Goal: Task Accomplishment & Management: Use online tool/utility

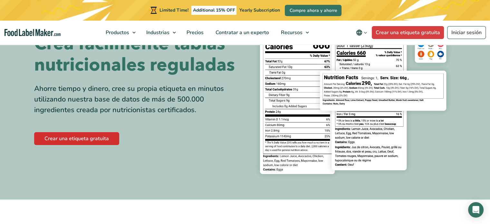
scroll to position [64, 0]
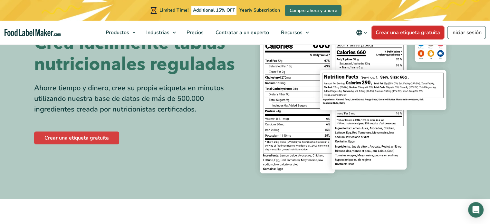
click at [410, 35] on link "Crear una etiqueta gratuita" at bounding box center [408, 32] width 72 height 13
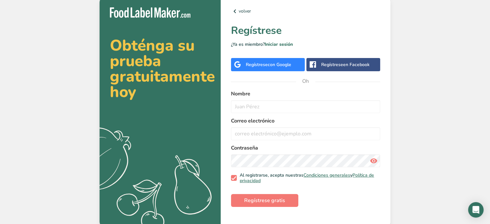
click at [278, 66] on font "con Google" at bounding box center [280, 65] width 24 height 6
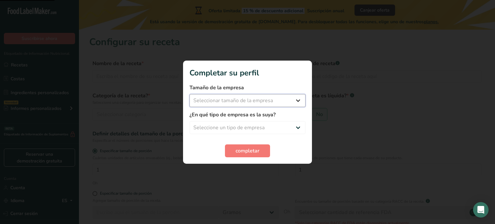
click at [242, 100] on select "Seleccionar tamaño de la empresa Menos de 10 empleados De 10 a 50 empleados De …" at bounding box center [247, 100] width 116 height 13
select select "1"
click at [189, 94] on select "Seleccionar tamaño de la empresa Menos de 10 empleados De 10 a 50 empleados De …" at bounding box center [247, 100] width 116 height 13
click at [236, 128] on select "Seleccione un tipo de empresa Fabricante de alimentos envasados Restaurante y c…" at bounding box center [247, 127] width 116 height 13
select select "5"
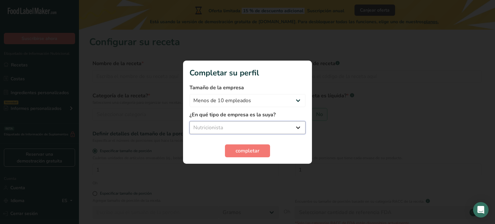
click at [189, 121] on select "Seleccione un tipo de empresa Fabricante de alimentos envasados Restaurante y c…" at bounding box center [247, 127] width 116 height 13
click at [249, 145] on button "completar" at bounding box center [247, 150] width 45 height 13
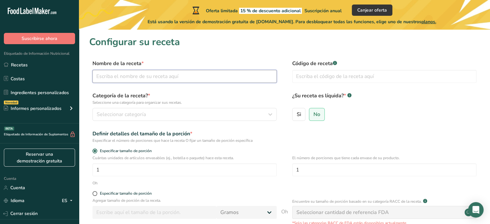
click at [147, 81] on input "text" at bounding box center [184, 76] width 184 height 13
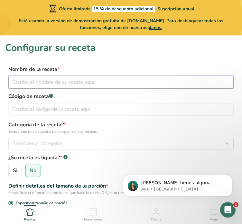
click at [75, 82] on input "text" at bounding box center [121, 82] width 226 height 13
click at [58, 80] on input "text" at bounding box center [121, 82] width 226 height 13
type input "S"
drag, startPoint x: 42, startPoint y: 85, endPoint x: -4, endPoint y: 81, distance: 45.9
click at [0, 81] on html "Oferta limitada 15 % de descuento adicional Suscripción anual Está usando la ve…" at bounding box center [121, 220] width 242 height 441
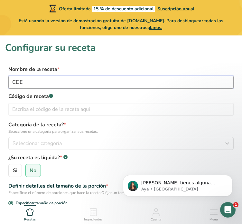
click at [19, 82] on input "CDE" at bounding box center [121, 82] width 226 height 13
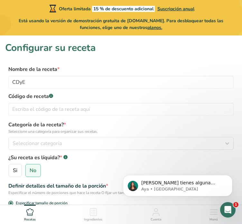
click at [73, 98] on label "Código de receta .a-a{fill:#347362;}.b-a{fill:#fff;}" at bounding box center [121, 96] width 226 height 8
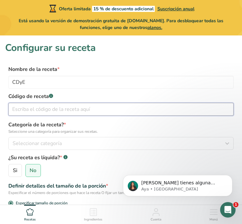
click at [69, 110] on input "text" at bounding box center [121, 109] width 226 height 13
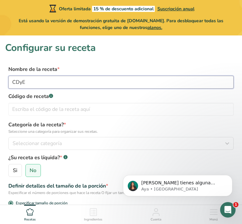
click at [60, 85] on input "CDyE" at bounding box center [121, 82] width 226 height 13
type input "c"
type input "C"
type input "JENGIMANZ"
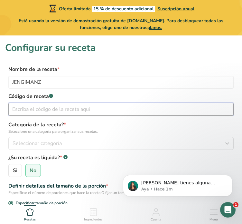
click at [48, 107] on input "text" at bounding box center [121, 109] width 226 height 13
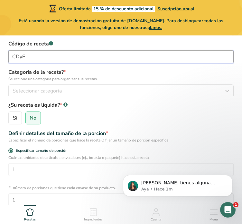
scroll to position [64, 0]
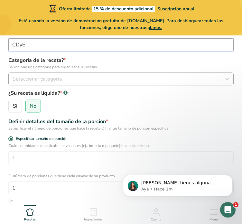
type input "CDyE"
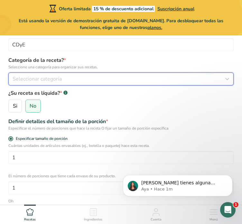
click at [59, 77] on font "Seleccionar categoría" at bounding box center [37, 78] width 49 height 7
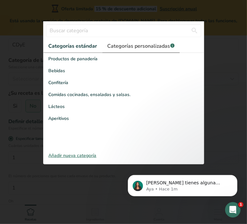
click at [132, 45] on font "Categorías personalizadas" at bounding box center [139, 46] width 63 height 7
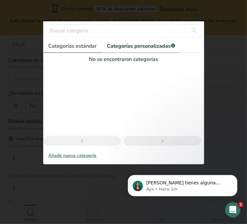
click at [79, 46] on font "Categorías estándar" at bounding box center [73, 46] width 48 height 7
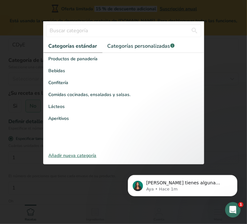
click at [73, 153] on font "Añadir nueva categoría" at bounding box center [73, 155] width 48 height 6
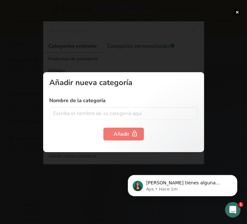
click at [71, 143] on div "Añadir nueva categoría Nombre de la categoría Añadir" at bounding box center [123, 112] width 161 height 80
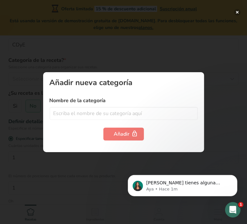
click at [237, 11] on button "button" at bounding box center [237, 12] width 6 height 6
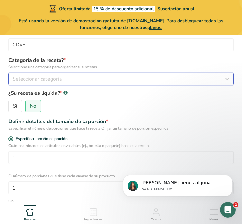
click at [67, 78] on div "Seleccionar categoría" at bounding box center [119, 79] width 213 height 8
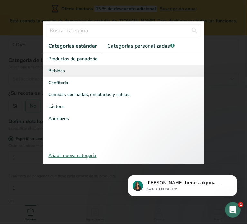
click at [73, 70] on div "Bebidas" at bounding box center [123, 71] width 160 height 12
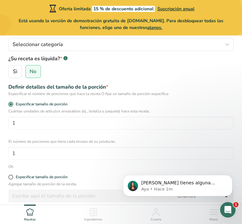
scroll to position [97, 0]
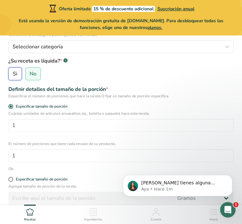
click at [12, 75] on input "Si" at bounding box center [11, 74] width 4 height 4
radio input "true"
radio input "false"
select select "22"
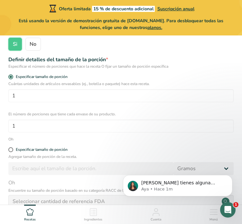
scroll to position [129, 0]
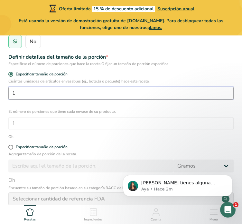
click at [40, 92] on input "1" at bounding box center [121, 93] width 226 height 13
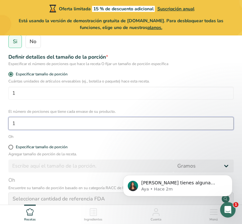
click at [41, 125] on input "1" at bounding box center [121, 123] width 226 height 13
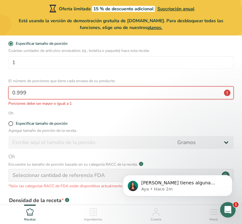
scroll to position [161, 0]
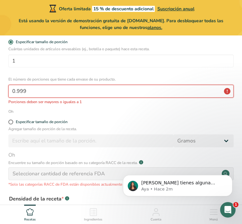
type input "0.999"
click at [99, 111] on div "Oh" at bounding box center [121, 112] width 226 height 6
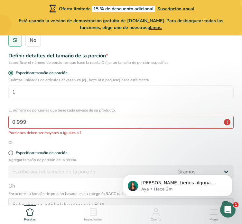
scroll to position [129, 0]
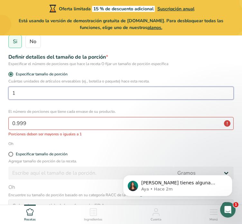
drag, startPoint x: 50, startPoint y: 92, endPoint x: 7, endPoint y: 94, distance: 42.9
click at [7, 94] on div "Cuántas unidades de artículos envasables (ej., botella o paquete) hace esta rec…" at bounding box center [121, 107] width 232 height 59
type input "8"
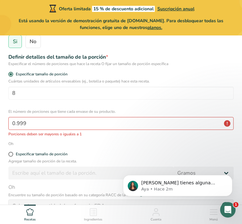
click at [33, 103] on div "Cuántas unidades de artículos envasables (ej., botella o paquete) hace esta rec…" at bounding box center [121, 107] width 232 height 59
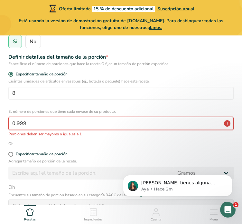
drag, startPoint x: 34, startPoint y: 120, endPoint x: -20, endPoint y: 133, distance: 55.9
click at [0, 133] on html "Oferta limitada 15 % de descuento adicional Suscripción anual Está usando la ve…" at bounding box center [121, 114] width 242 height 486
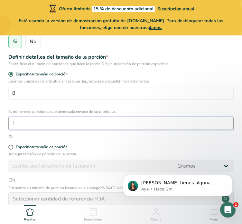
drag, startPoint x: 80, startPoint y: 129, endPoint x: 82, endPoint y: 131, distance: 3.4
click at [81, 131] on form "Nombre de la receta * JENGIMANZ Código de receta .a-a{fill:#347362;}.b-a{fill:#…" at bounding box center [121, 119] width 232 height 364
type input "1"
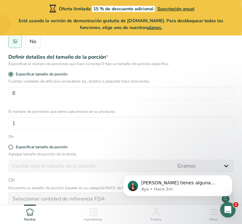
click at [88, 136] on div "Oh" at bounding box center [121, 137] width 226 height 6
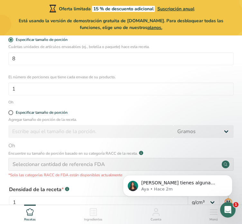
scroll to position [161, 0]
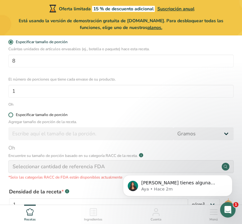
click at [11, 115] on span at bounding box center [10, 114] width 5 height 5
click at [11, 115] on input "Especificar tamaño de porción" at bounding box center [10, 115] width 4 height 4
radio input "true"
radio input "false"
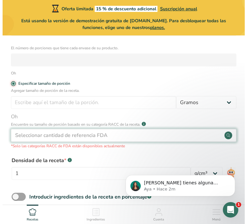
scroll to position [226, 0]
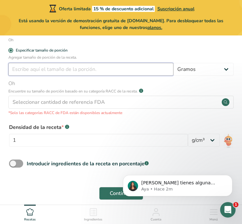
click at [101, 70] on input "number" at bounding box center [90, 69] width 165 height 13
type input "60"
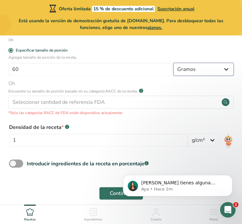
click at [186, 70] on select "Gramos kilogramo mg mcg libras onza litro ml onza líquida cucharada cucharadita…" at bounding box center [204, 69] width 60 height 13
select select "17"
click at [174, 63] on select "Gramos kilogramo mg mcg libras onza litro ml onza líquida cucharada cucharadita…" at bounding box center [204, 69] width 60 height 13
click at [97, 122] on div "Densidad de la receta * .a-a{fill:#347362;}.b-a{fill:#fff;} 1 lb/pie³ g/cm³" at bounding box center [121, 137] width 232 height 35
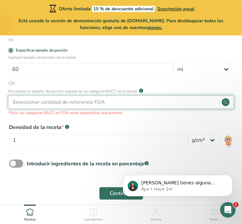
click at [84, 103] on font "Seleccionar cantidad de referencia FDA" at bounding box center [59, 102] width 92 height 7
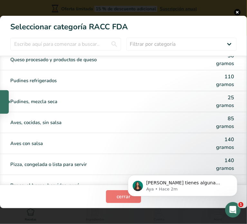
scroll to position [1418, 0]
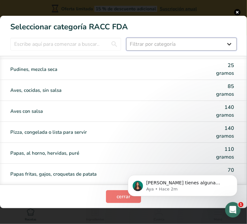
click at [189, 45] on select "Filtrar por categoría Todos Productos de panadería Bebidas Cereales y otros pro…" at bounding box center [181, 44] width 111 height 13
click at [126, 38] on select "Filtrar por categoría Todos Productos de panadería Bebidas Cereales y otros pro…" at bounding box center [181, 44] width 111 height 13
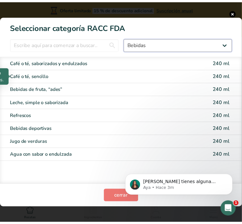
scroll to position [0, 0]
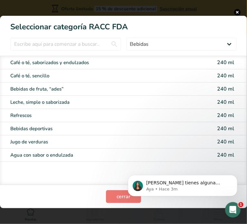
click at [160, 36] on section "Seleccionar categoría RACC FDA Todos Productos de panadería Bebidas Cereales y …" at bounding box center [123, 112] width 247 height 192
click at [160, 37] on section "Seleccionar categoría RACC FDA Todos Productos de panadería Bebidas Cereales y …" at bounding box center [123, 112] width 247 height 192
click at [159, 47] on select "Todos Productos de panadería Bebidas Cereales y otros productos de granos Produ…" at bounding box center [181, 44] width 111 height 13
click at [91, 42] on input "Modalidad de selección de categoría RACC" at bounding box center [65, 44] width 111 height 13
click at [177, 42] on select "Todos Productos de panadería Bebidas Cereales y otros productos de granos Produ…" at bounding box center [181, 44] width 111 height 13
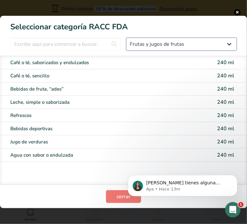
click at [126, 38] on select "Todos Productos de panadería Bebidas Cereales y otros productos de granos Produ…" at bounding box center [181, 44] width 111 height 13
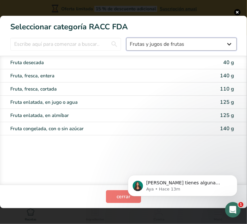
click at [135, 49] on select "Todos Productos de panadería Bebidas Cereales y otros productos de granos Produ…" at bounding box center [181, 44] width 111 height 13
select select "6"
click at [126, 38] on select "Todos Productos de panadería Bebidas Cereales y otros productos de granos Produ…" at bounding box center [181, 44] width 111 height 13
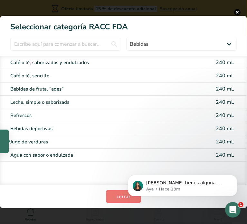
click at [79, 143] on div "Jugo de verduras" at bounding box center [97, 141] width 174 height 7
type input "240"
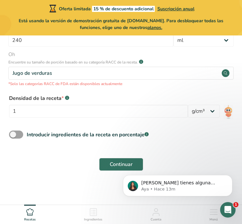
scroll to position [255, 0]
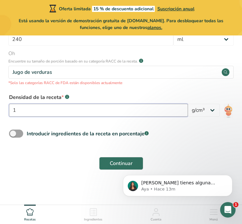
click at [127, 114] on input "1" at bounding box center [98, 110] width 179 height 13
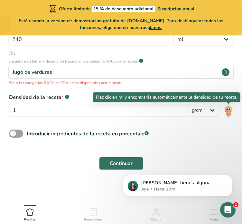
click at [227, 111] on img at bounding box center [228, 111] width 9 height 14
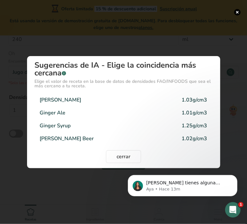
click at [97, 99] on div "Ginger Juice 1.03g/cm3" at bounding box center [124, 99] width 178 height 13
type input "1.03"
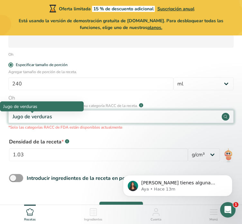
scroll to position [226, 0]
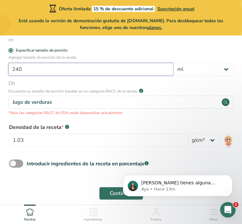
click at [53, 71] on input "240" at bounding box center [90, 69] width 165 height 13
type input "2"
type input "60"
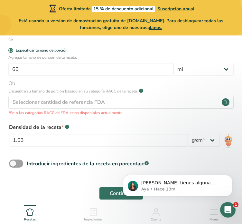
click at [167, 80] on span "Oh" at bounding box center [121, 84] width 226 height 8
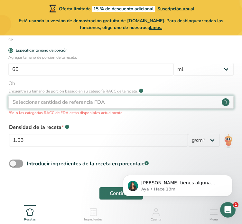
click at [182, 106] on div "Seleccionar cantidad de referencia FDA" at bounding box center [121, 102] width 226 height 13
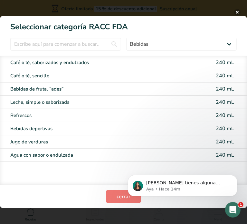
click at [236, 10] on button "Modalidad de selección de categoría RACC" at bounding box center [237, 12] width 6 height 6
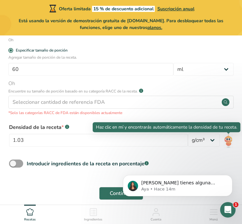
click at [226, 142] on img at bounding box center [228, 141] width 9 height 14
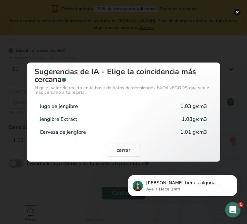
click at [87, 105] on div "Jugo de jengibre 1,03 g/cm3" at bounding box center [124, 106] width 178 height 13
type input "1.01"
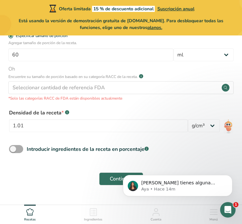
scroll to position [255, 0]
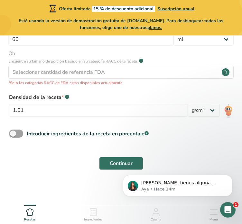
click at [172, 139] on div "Introducir ingredientes de la receta en porcentaje .a-a{fill:#347362;}.b-a{fill…" at bounding box center [121, 136] width 232 height 13
click at [12, 136] on span at bounding box center [16, 134] width 14 height 8
click at [12, 136] on input "Introducir ingredientes de la receta en porcentaje .a-a{fill:#347362;}.b-a{fill…" at bounding box center [11, 133] width 4 height 4
checkbox input "true"
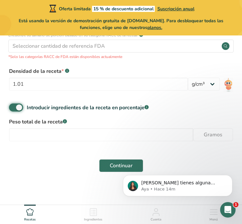
scroll to position [284, 0]
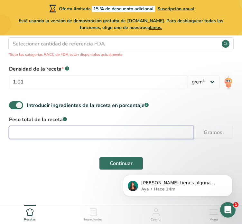
click at [87, 135] on input "number" at bounding box center [101, 132] width 184 height 13
type input "60"
click at [138, 136] on input "60" at bounding box center [101, 132] width 184 height 13
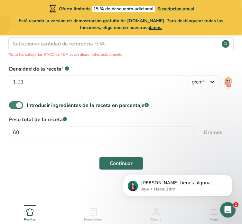
click at [12, 107] on span at bounding box center [16, 105] width 14 height 8
click at [12, 107] on input "Introducir ingredientes de la receta en porcentaje .a-a{fill:#347362;}.b-a{fill…" at bounding box center [11, 105] width 4 height 4
checkbox input "false"
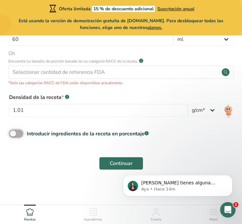
scroll to position [255, 0]
click at [115, 160] on font "Continuar" at bounding box center [121, 163] width 23 height 7
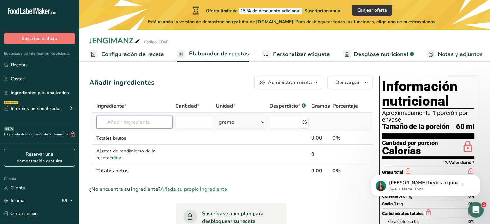
click at [148, 125] on input "text" at bounding box center [134, 122] width 76 height 13
click at [302, 81] on font "Administrar receta" at bounding box center [290, 82] width 44 height 7
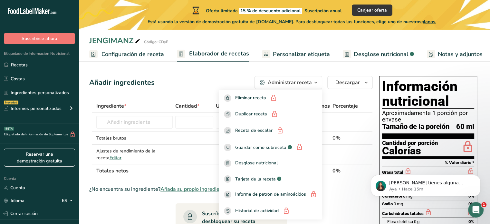
click at [235, 78] on div "Añadir ingredientes Administrar receta Eliminar receta Duplicar receta Receta d…" at bounding box center [231, 82] width 284 height 13
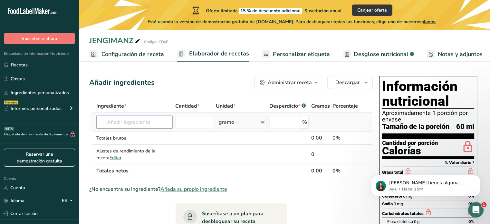
click at [138, 121] on input "text" at bounding box center [134, 122] width 76 height 13
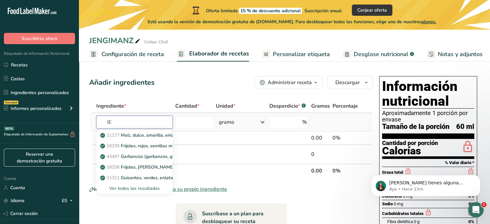
type input "J"
type input "GENGIBRE"
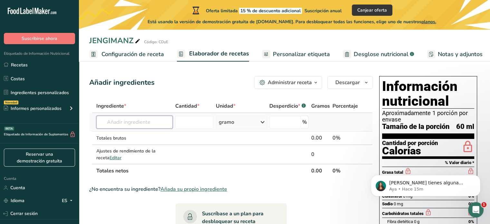
click at [131, 124] on input "text" at bounding box center [134, 122] width 76 height 13
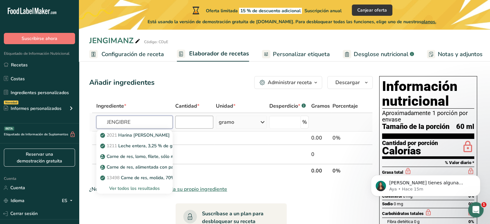
type input "JENGIBRE"
click at [186, 122] on input "number" at bounding box center [194, 122] width 38 height 13
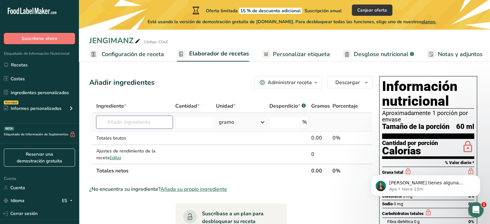
click at [139, 120] on input "text" at bounding box center [134, 122] width 76 height 13
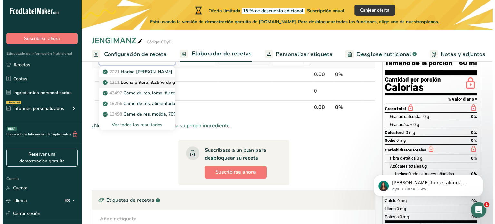
scroll to position [64, 0]
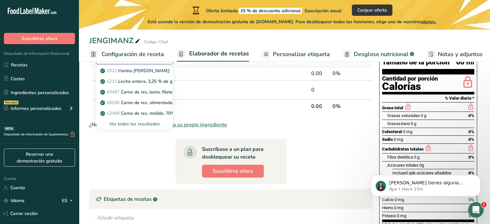
type input "JE"
click at [158, 123] on font "Ver todos los resultados" at bounding box center [134, 124] width 51 height 6
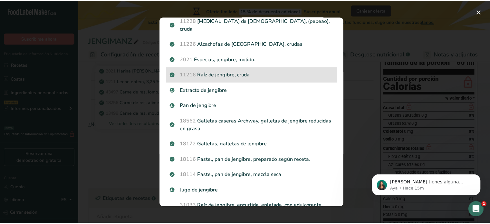
scroll to position [193, 0]
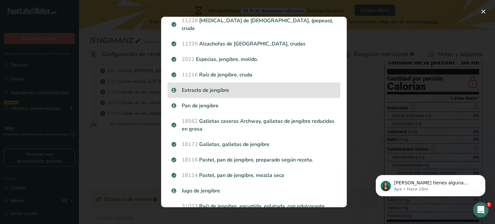
click at [225, 90] on font "Extracto de jengibre" at bounding box center [205, 90] width 47 height 7
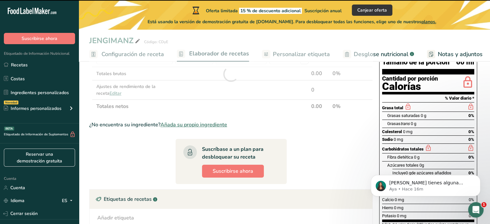
type input "0"
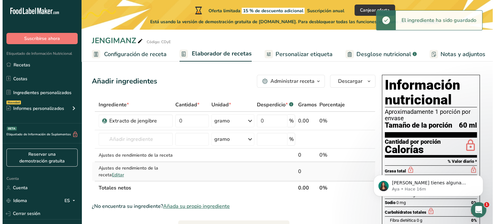
scroll to position [0, 0]
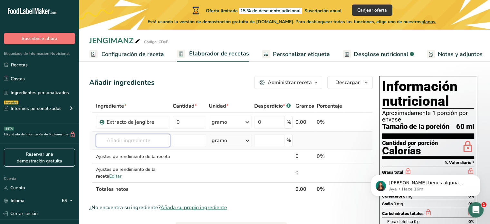
click at [141, 137] on input "text" at bounding box center [133, 140] width 74 height 13
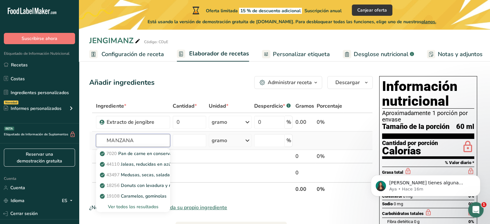
type input "MANZANA"
click at [133, 207] on font "Ver todos los resultados" at bounding box center [133, 207] width 51 height 6
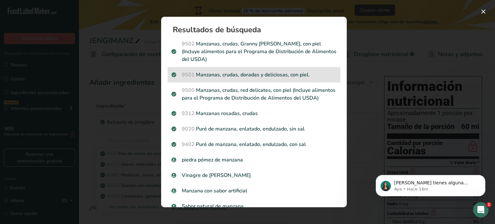
click at [213, 74] on p "9501 Manzanas, crudas, doradas y deliciosas, con piel." at bounding box center [253, 75] width 165 height 8
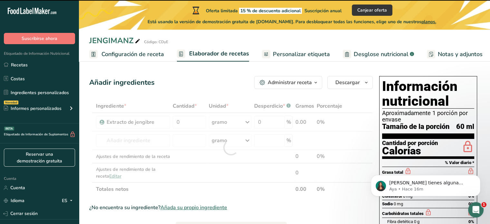
type input "0"
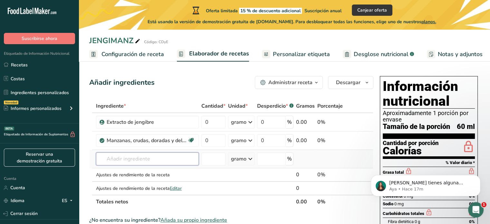
click at [154, 165] on input "text" at bounding box center [147, 158] width 103 height 13
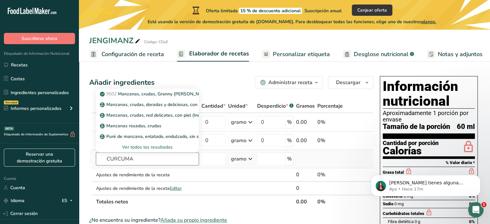
type input "CURCUMA"
click at [154, 150] on font "Ver todos los resultados" at bounding box center [147, 147] width 51 height 6
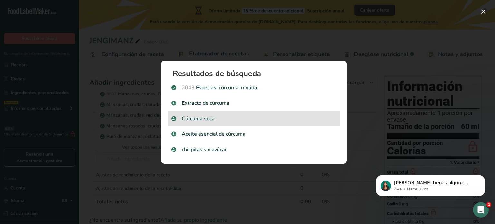
click at [250, 120] on p "Cúrcuma seca" at bounding box center [253, 119] width 165 height 8
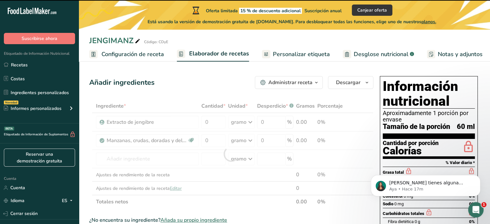
type input "0"
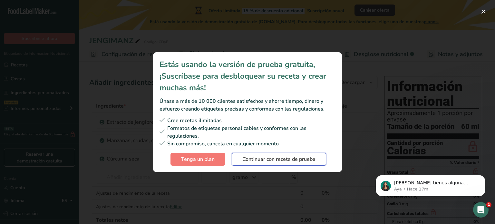
click at [262, 161] on font "Continuar con receta de prueba" at bounding box center [278, 159] width 73 height 7
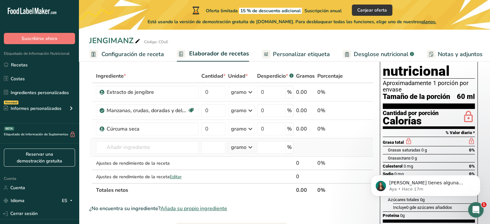
scroll to position [32, 0]
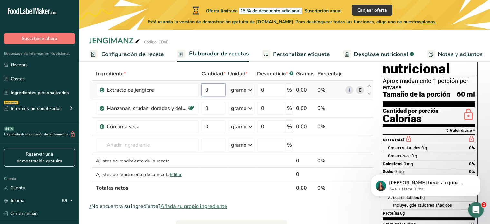
click at [221, 96] on input "0" at bounding box center [213, 89] width 24 height 13
type input "1"
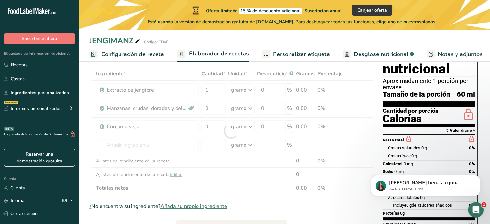
drag, startPoint x: 215, startPoint y: 123, endPoint x: 216, endPoint y: 118, distance: 5.2
click at [215, 121] on div "Ingrediente * Cantidad * Unidad * Desperdicio * .a-a{fill:#347362;}.b-a{fill:#f…" at bounding box center [231, 131] width 284 height 128
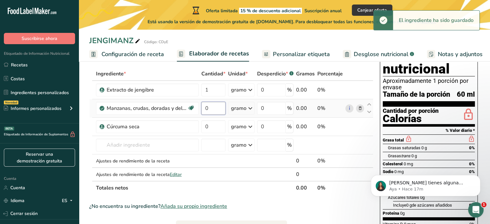
click at [216, 115] on input "0" at bounding box center [213, 108] width 24 height 13
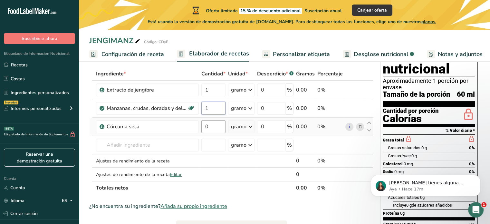
type input "1"
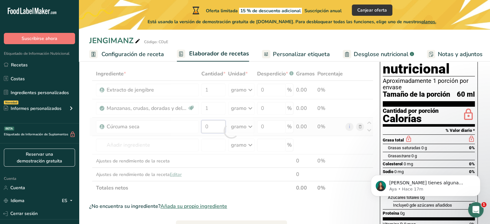
click at [211, 132] on div "Ingrediente * Cantidad * Unidad * Desperdicio * .a-a{fill:#347362;}.b-a{fill:#f…" at bounding box center [231, 131] width 284 height 128
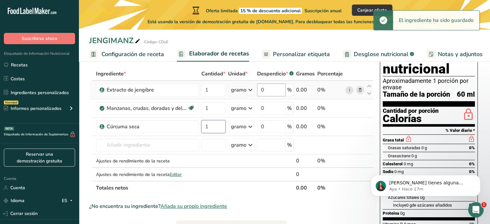
type input "1"
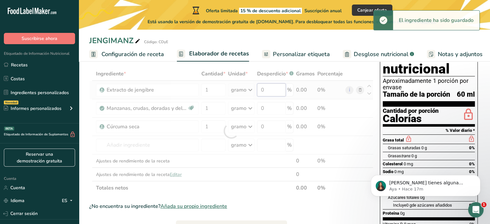
click at [273, 101] on div "Ingrediente * Cantidad * Unidad * Desperdicio * .a-a{fill:#347362;}.b-a{fill:#f…" at bounding box center [231, 131] width 284 height 128
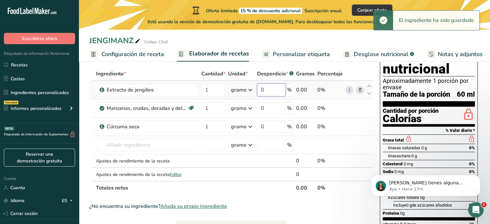
drag, startPoint x: 274, startPoint y: 100, endPoint x: 259, endPoint y: 101, distance: 14.6
click at [259, 96] on input "0" at bounding box center [271, 89] width 29 height 13
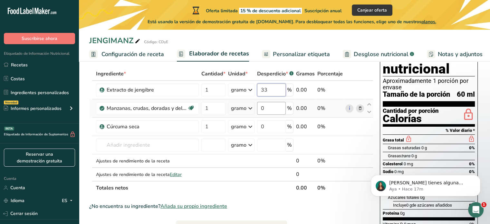
type input "33"
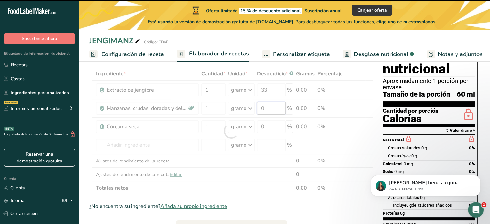
drag, startPoint x: 271, startPoint y: 116, endPoint x: 259, endPoint y: 117, distance: 12.0
click at [259, 117] on div "Ingrediente * Cantidad * Unidad * Desperdicio * .a-a{fill:#347362;}.b-a{fill:#f…" at bounding box center [231, 131] width 284 height 128
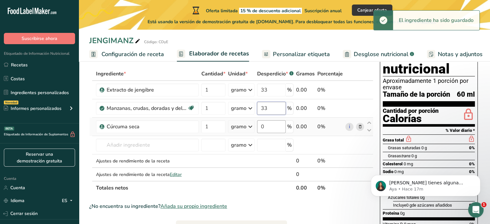
type input "33"
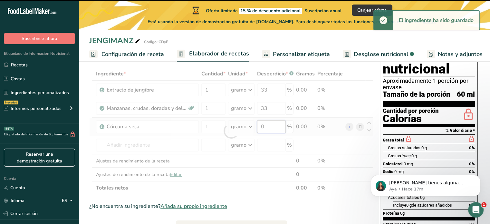
click at [254, 137] on div "Ingrediente * Cantidad * Unidad * Desperdicio * .a-a{fill:#347362;}.b-a{fill:#f…" at bounding box center [231, 131] width 284 height 128
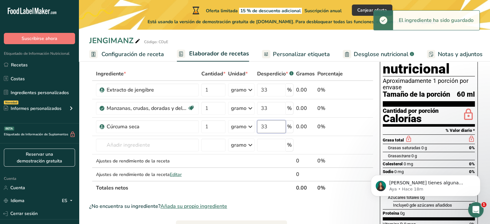
type input "33"
click at [345, 77] on div "Ingrediente * Cantidad * Unidad * Desperdicio * .a-a{fill:#347362;}.b-a{fill:#f…" at bounding box center [231, 131] width 284 height 128
click at [251, 96] on icon at bounding box center [250, 90] width 8 height 12
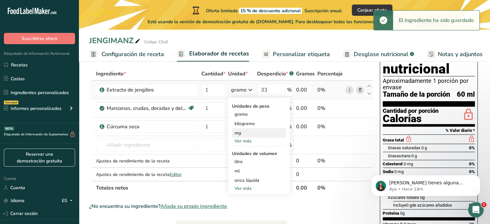
click at [239, 136] on font "mg" at bounding box center [238, 133] width 6 height 6
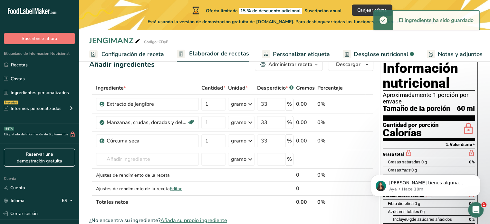
scroll to position [0, 0]
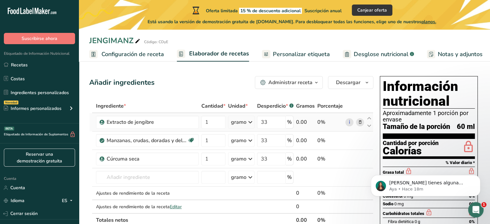
click at [320, 126] on font "0%" at bounding box center [321, 122] width 8 height 7
click at [349, 126] on font "i" at bounding box center [349, 122] width 1 height 7
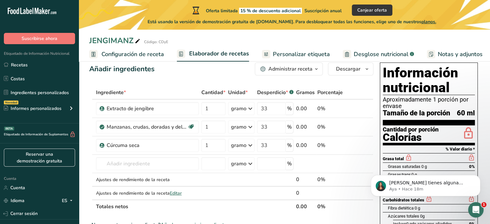
scroll to position [32, 0]
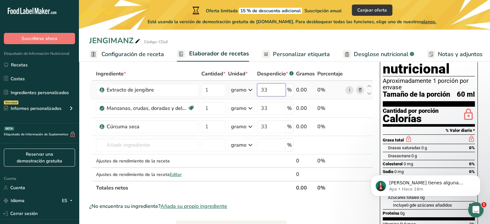
click at [278, 96] on input "33" at bounding box center [271, 89] width 29 height 13
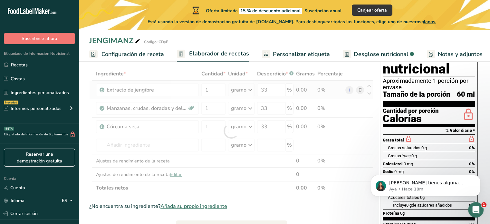
click at [289, 96] on div "Ingrediente * Cantidad * Unidad * Desperdicio * .a-a{fill:#347362;}.b-a{fill:#f…" at bounding box center [231, 131] width 284 height 128
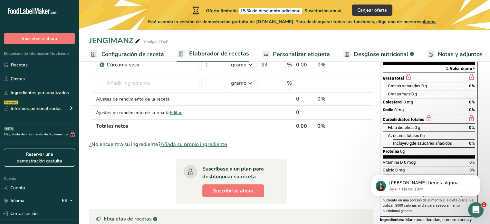
scroll to position [97, 0]
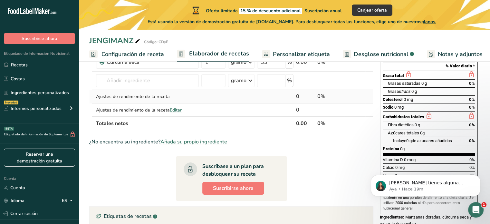
click at [222, 103] on td at bounding box center [213, 97] width 27 height 14
click at [307, 100] on div "0" at bounding box center [305, 96] width 19 height 8
click at [295, 103] on td "0" at bounding box center [305, 97] width 21 height 14
click at [231, 116] on td at bounding box center [241, 109] width 29 height 13
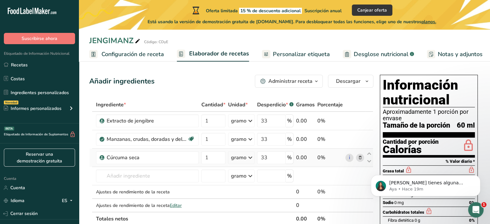
scroll to position [0, 0]
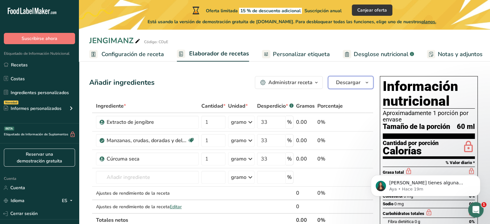
click at [346, 84] on font "Descargar" at bounding box center [348, 82] width 24 height 7
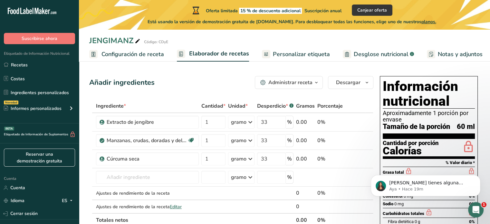
click at [295, 83] on font "Administrar receta" at bounding box center [290, 82] width 44 height 7
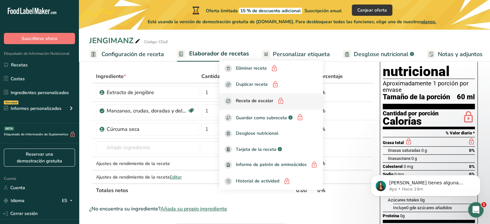
scroll to position [32, 0]
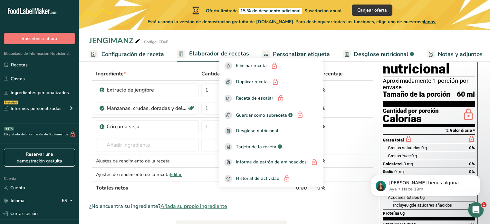
click at [271, 194] on th "Totales netos" at bounding box center [195, 188] width 200 height 14
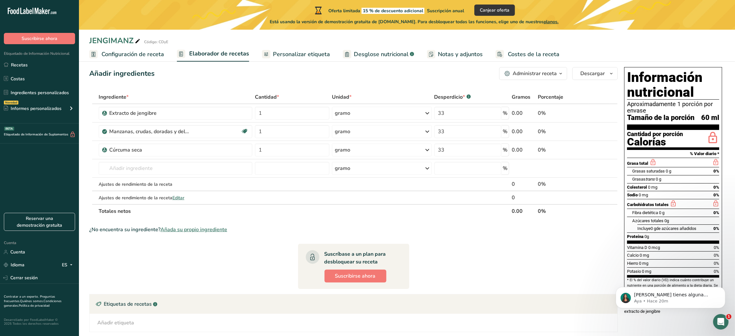
scroll to position [14, 0]
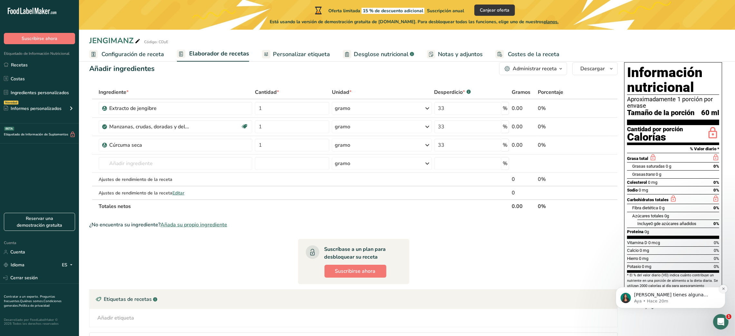
click at [490, 224] on icon "Descartar notificación" at bounding box center [723, 288] width 4 height 4
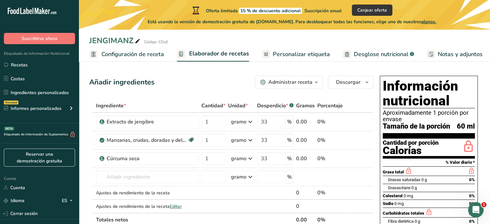
scroll to position [0, 0]
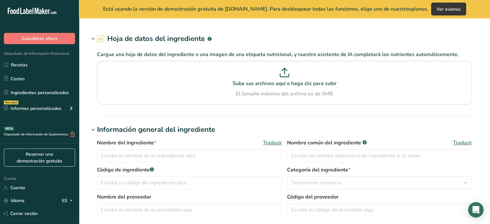
type input "Ginger Extract"
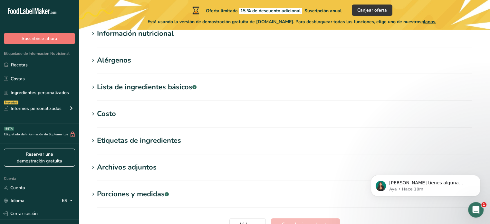
scroll to position [193, 0]
